Goal: Task Accomplishment & Management: Manage account settings

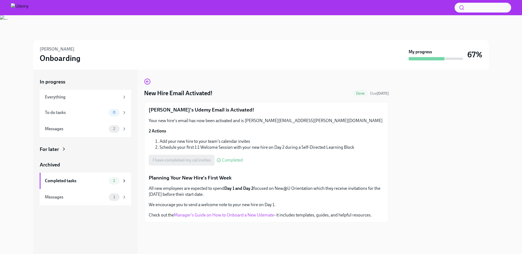
scroll to position [110, 0]
click at [104, 125] on div "Messages 2" at bounding box center [86, 129] width 82 height 8
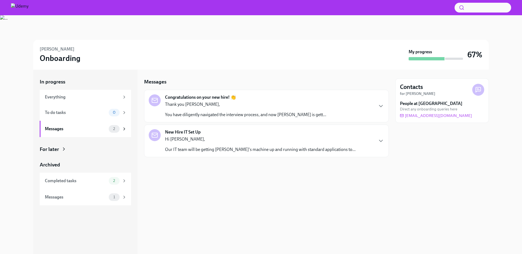
click at [196, 107] on div "Thank you [PERSON_NAME], You have diligently navigated the interview process, a…" at bounding box center [245, 109] width 161 height 16
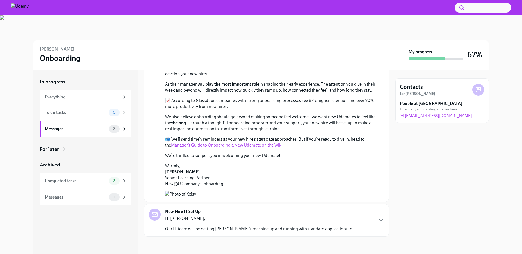
scroll to position [124, 0]
click at [380, 218] on div "New Hire IT Set Up Hi [PERSON_NAME], Our IT team will be getting [PERSON_NAME]'…" at bounding box center [266, 219] width 235 height 23
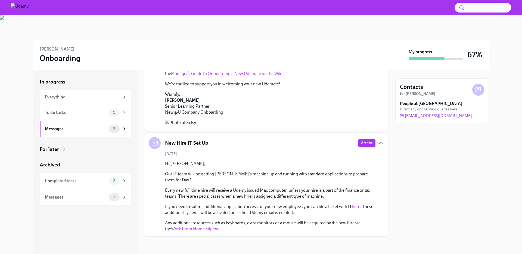
scroll to position [192, 0]
click at [356, 206] on link "here" at bounding box center [356, 206] width 8 height 5
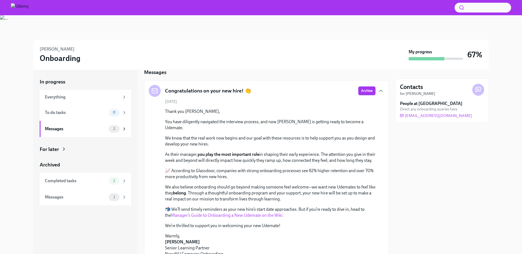
scroll to position [11, 0]
click at [367, 92] on span "Archive" at bounding box center [367, 89] width 12 height 5
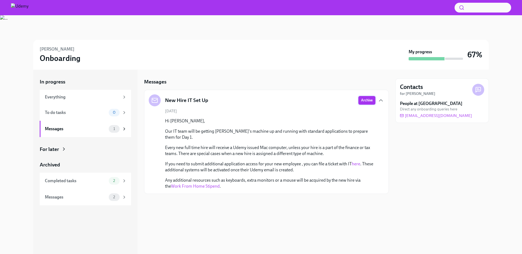
click at [366, 102] on span "Archive" at bounding box center [367, 100] width 12 height 5
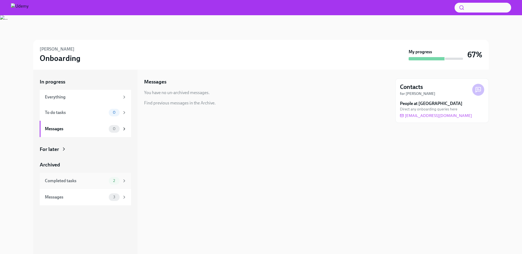
click at [107, 178] on div "Completed tasks 2" at bounding box center [86, 181] width 82 height 8
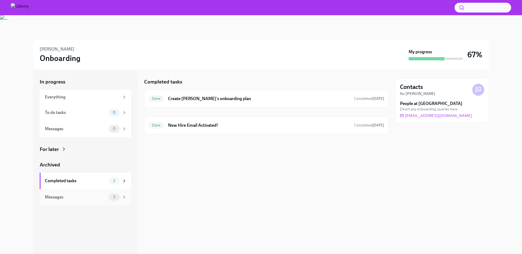
click at [101, 197] on div "Messages" at bounding box center [76, 197] width 62 height 6
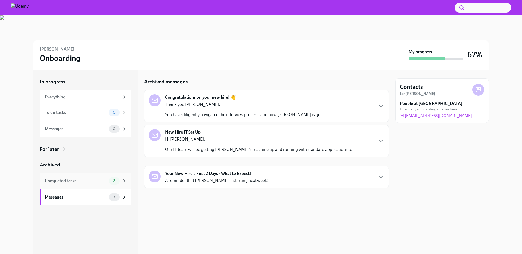
click at [102, 177] on div "Completed tasks 2" at bounding box center [86, 181] width 82 height 8
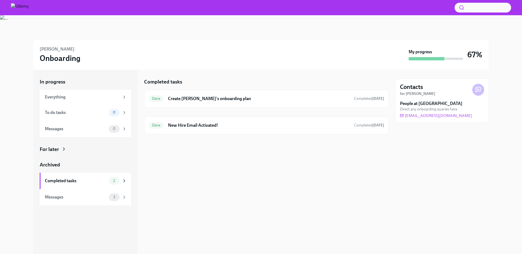
click at [59, 148] on div "For later" at bounding box center [85, 149] width 91 height 7
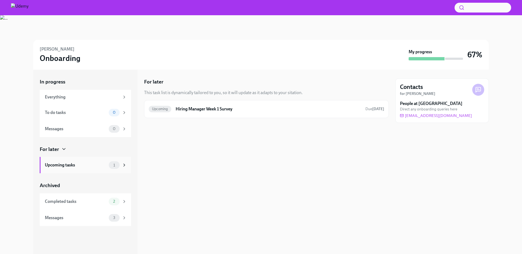
click at [112, 169] on div "Upcoming tasks 1" at bounding box center [85, 165] width 91 height 16
